Goal: Information Seeking & Learning: Find specific page/section

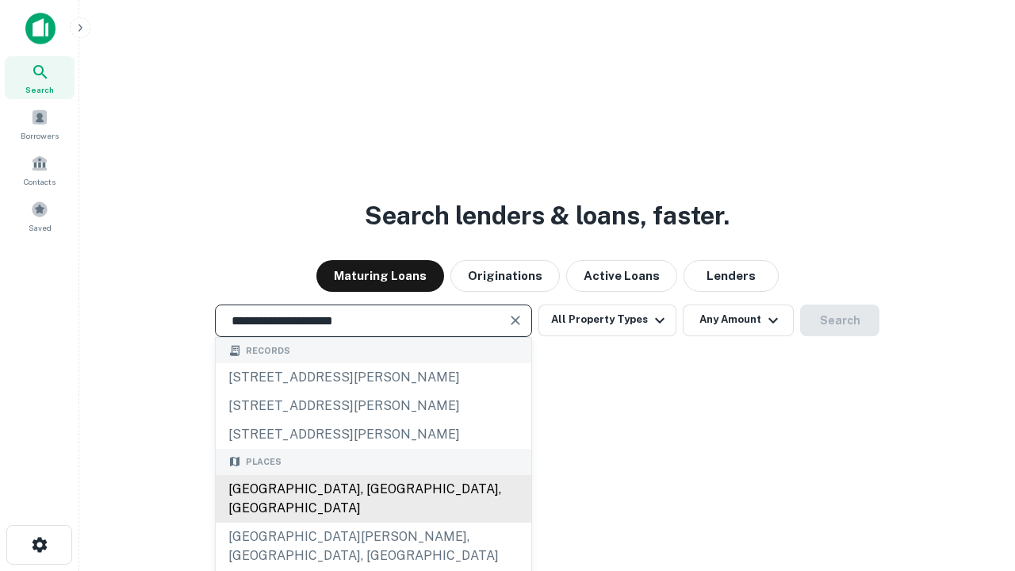
click at [373, 522] on div "[GEOGRAPHIC_DATA], [GEOGRAPHIC_DATA], [GEOGRAPHIC_DATA]" at bounding box center [374, 499] width 316 height 48
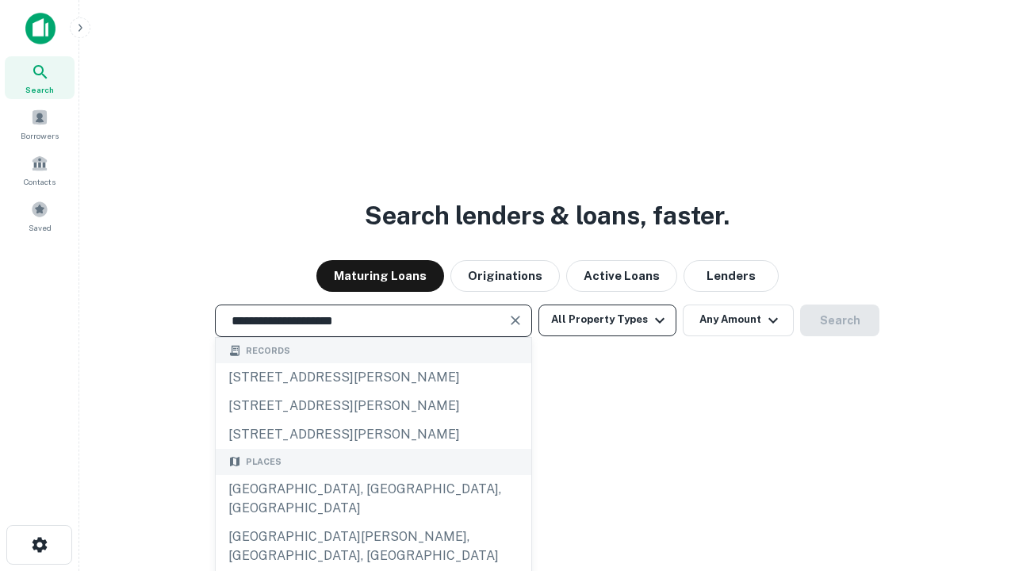
click at [607, 319] on button "All Property Types" at bounding box center [607, 320] width 138 height 32
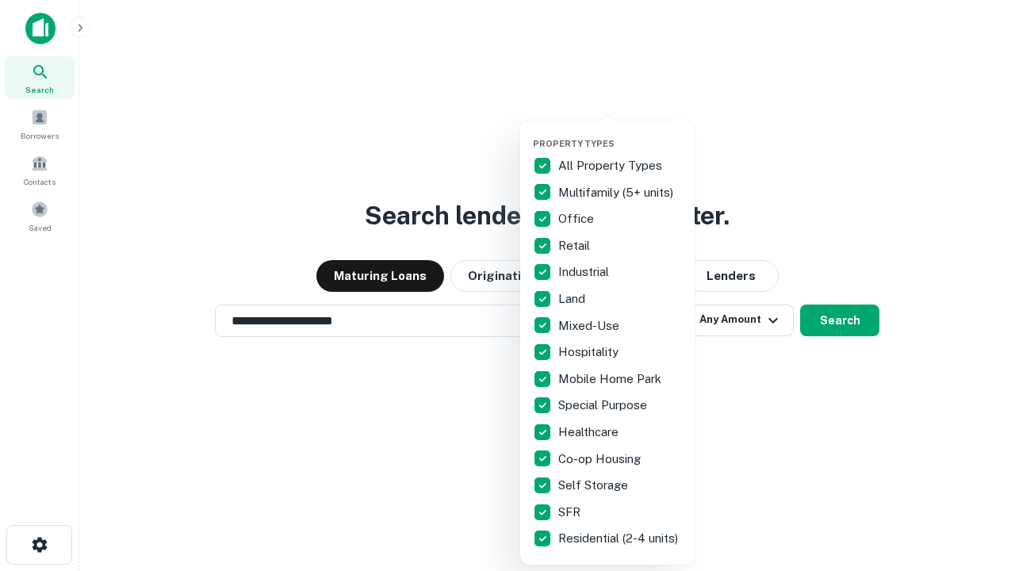
type input "**********"
click at [620, 133] on button "button" at bounding box center [620, 133] width 174 height 1
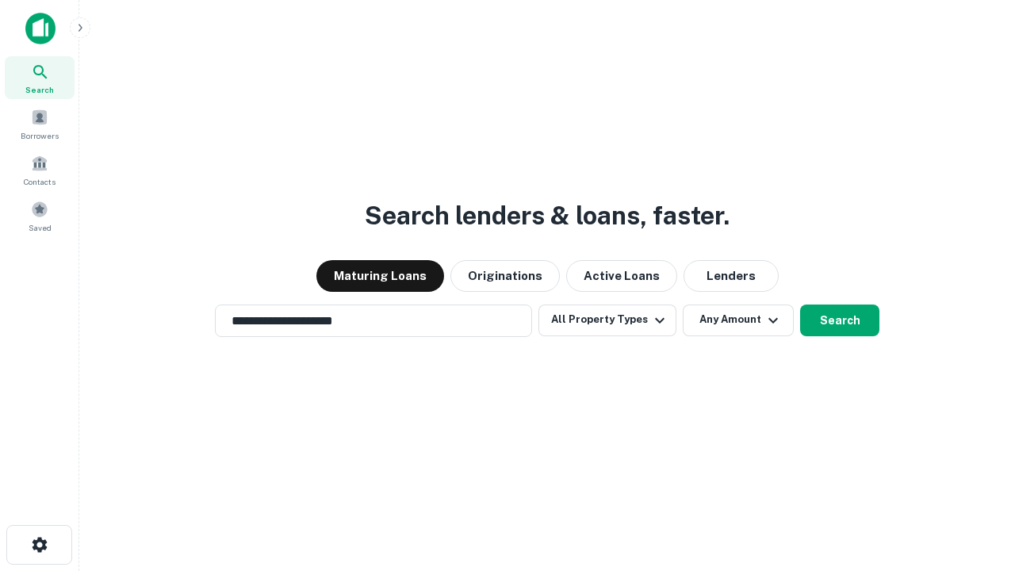
scroll to position [25, 0]
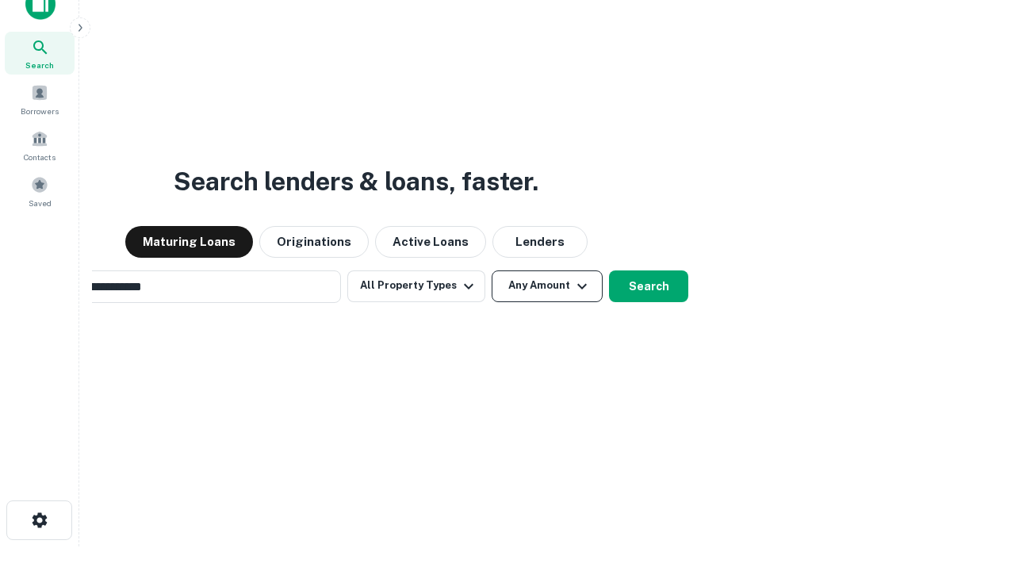
click at [492, 270] on button "Any Amount" at bounding box center [547, 286] width 111 height 32
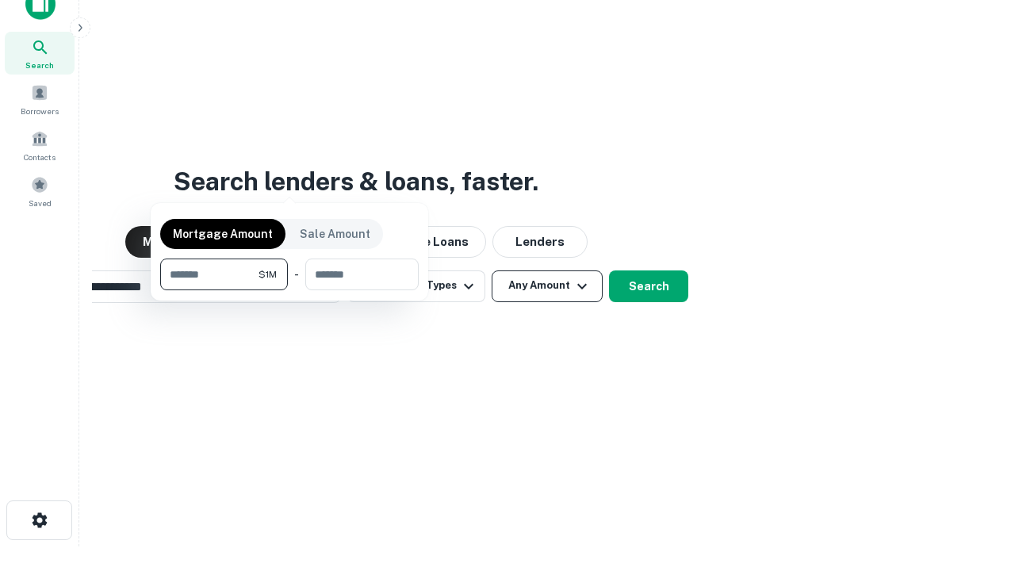
scroll to position [25, 0]
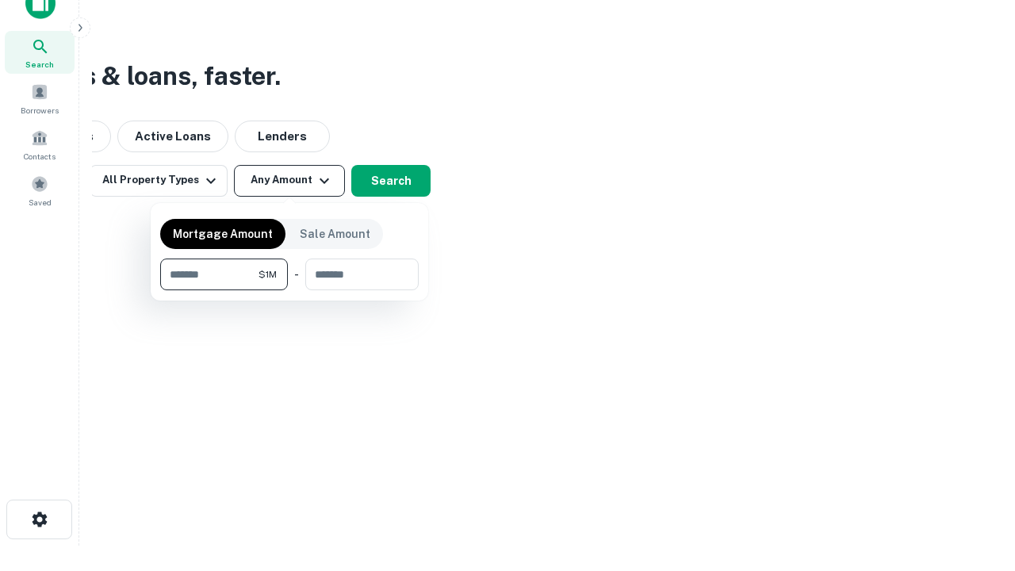
type input "*******"
click at [289, 290] on button "button" at bounding box center [289, 290] width 258 height 1
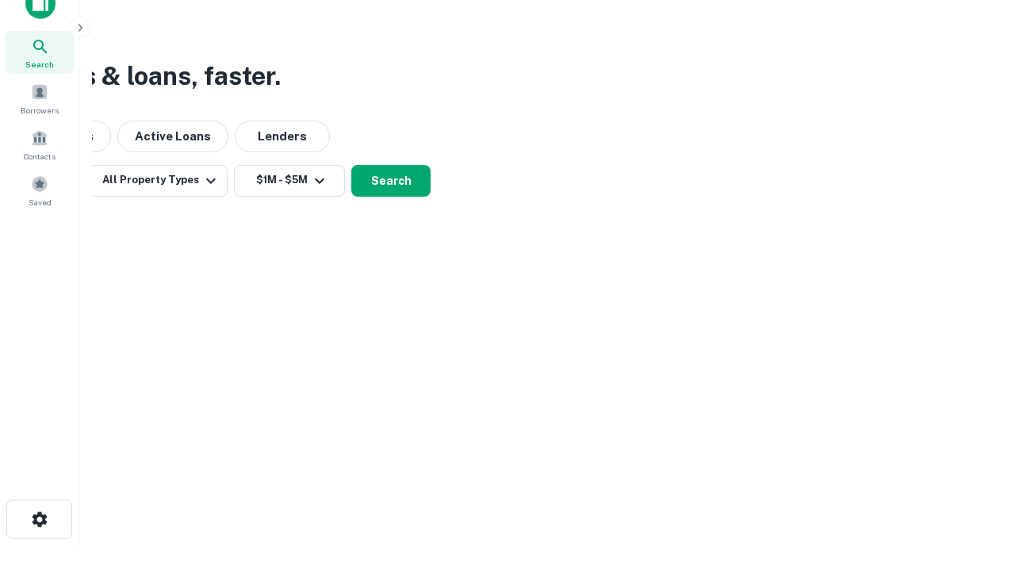
scroll to position [10, 293]
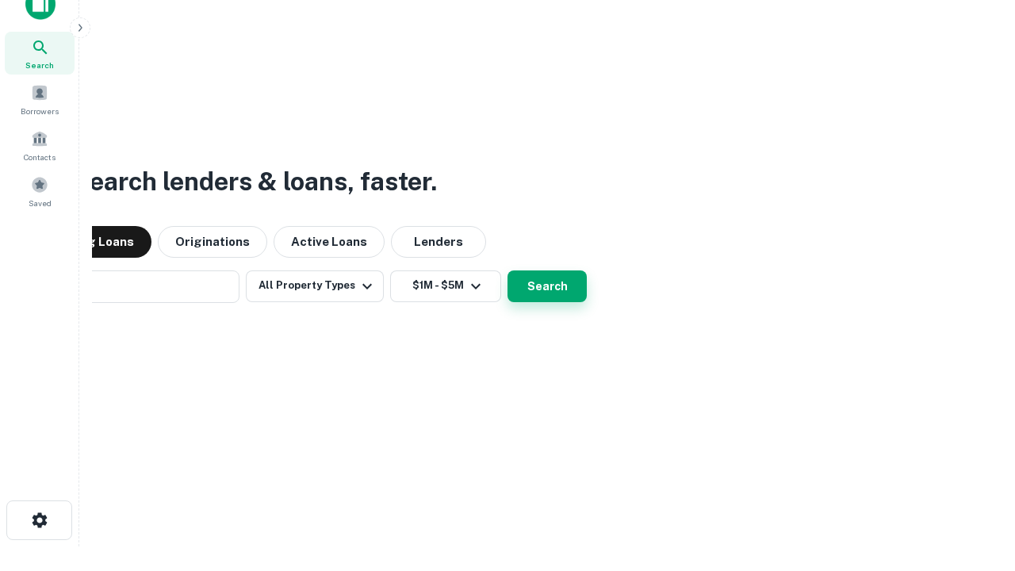
click at [507, 270] on button "Search" at bounding box center [546, 286] width 79 height 32
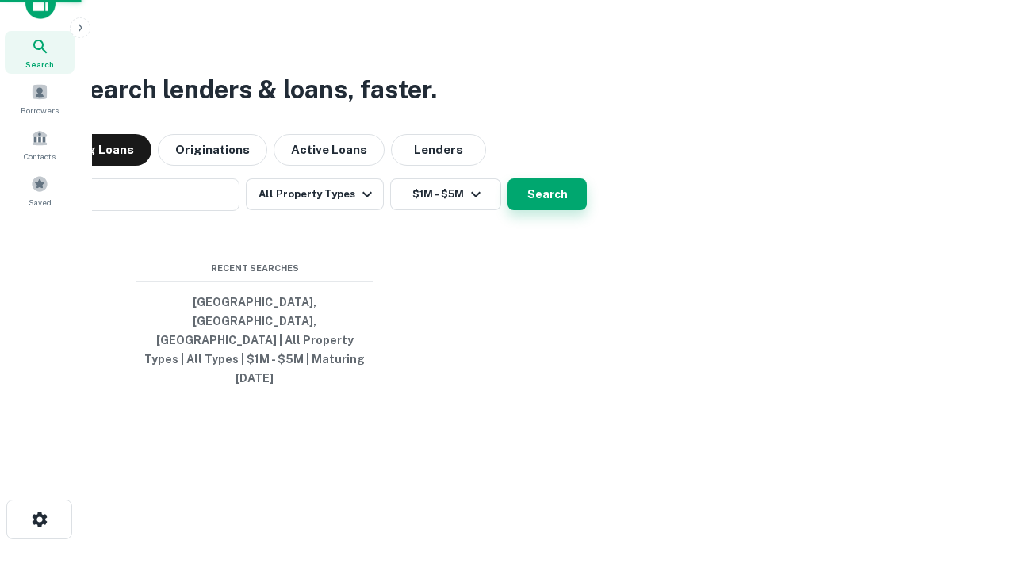
scroll to position [42, 449]
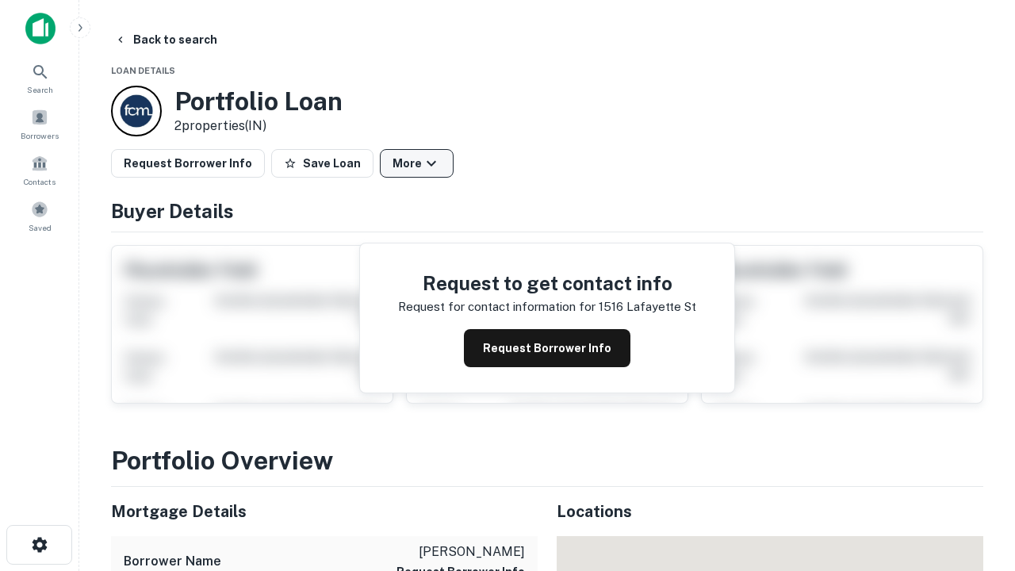
click at [416, 163] on button "More" at bounding box center [417, 163] width 74 height 29
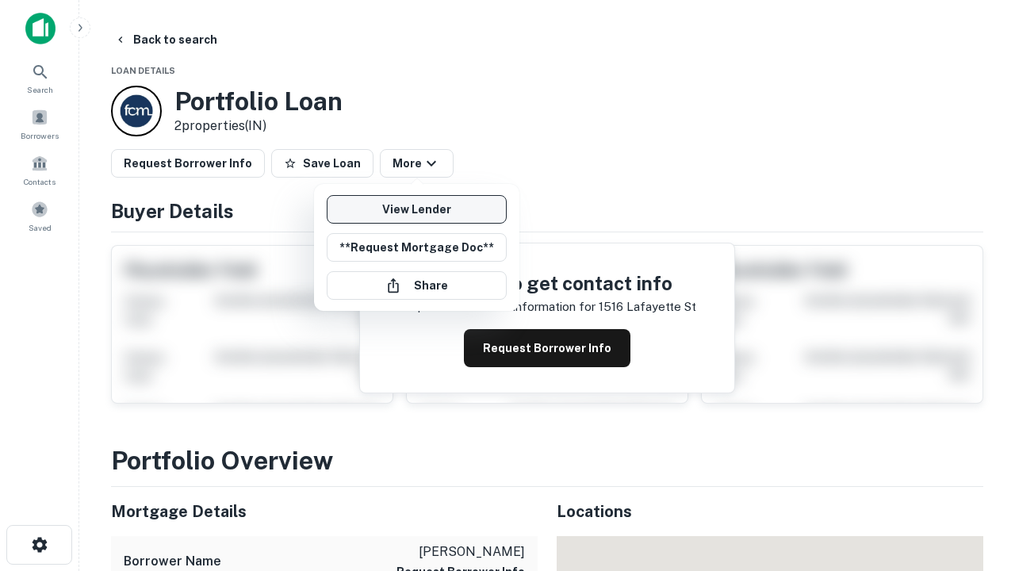
click at [416, 209] on link "View Lender" at bounding box center [417, 209] width 180 height 29
